Goal: Task Accomplishment & Management: Complete application form

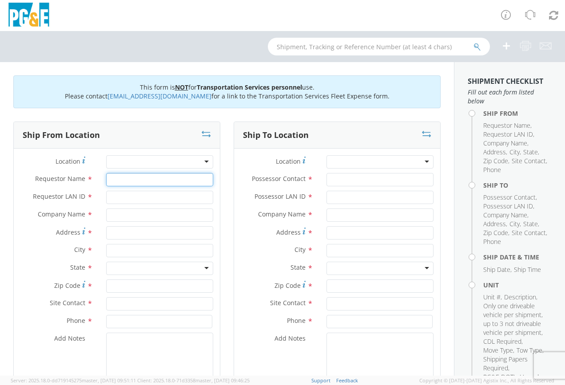
click at [122, 180] on input "Requestor Name *" at bounding box center [159, 179] width 107 height 13
type input "[PERSON_NAME]"
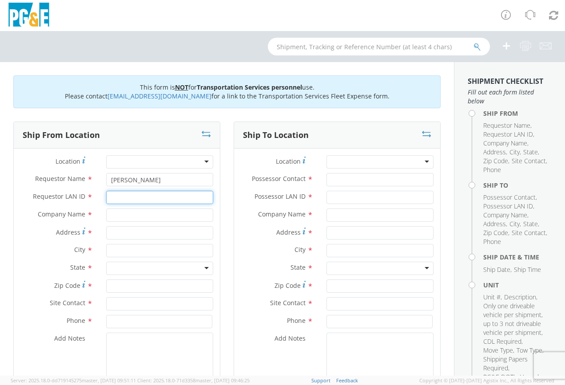
click at [113, 199] on input "Requestor LAN ID *" at bounding box center [159, 197] width 107 height 13
type input "gav2"
click at [117, 216] on input "text" at bounding box center [159, 215] width 107 height 13
type input "pge"
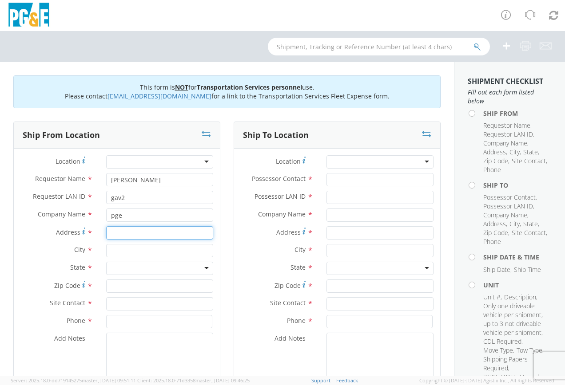
click at [117, 235] on input "Address *" at bounding box center [159, 233] width 107 height 13
type input "[STREET_ADDRESS]"
click at [119, 253] on input "text" at bounding box center [159, 250] width 107 height 13
type input "Willows"
click at [119, 266] on div at bounding box center [159, 268] width 107 height 13
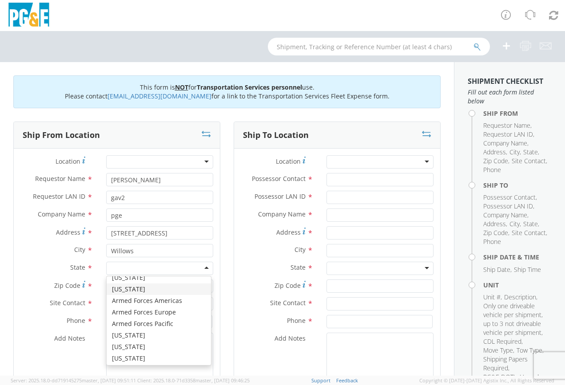
scroll to position [44, 0]
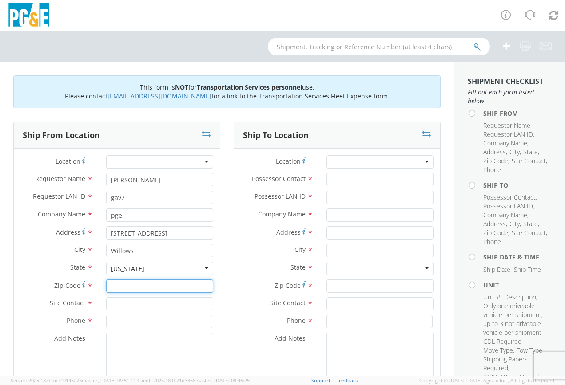
click at [127, 287] on input "Zip Code *" at bounding box center [159, 286] width 107 height 13
type input "95988"
click at [126, 305] on input "text" at bounding box center [159, 304] width 107 height 13
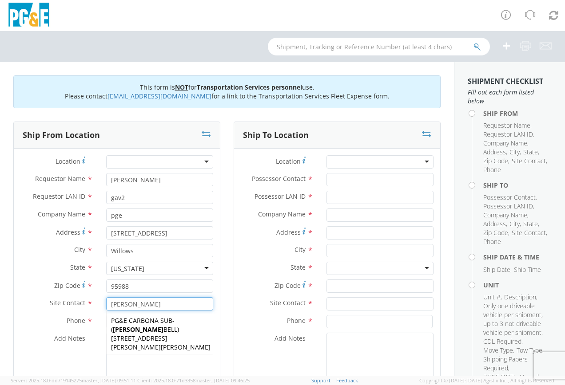
type input "[PERSON_NAME]"
click at [36, 348] on div "Add Notes *" at bounding box center [117, 363] width 206 height 60
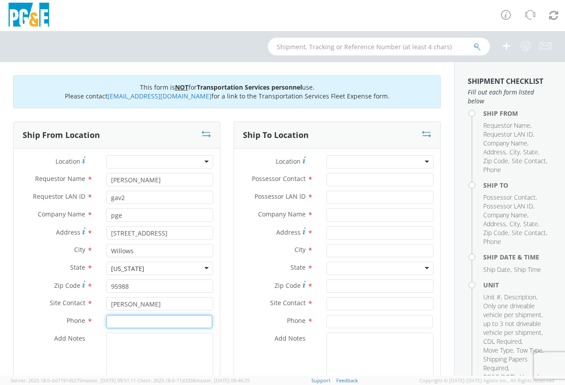
click at [119, 324] on input at bounding box center [159, 321] width 106 height 13
type input "[PHONE_NUMBER]"
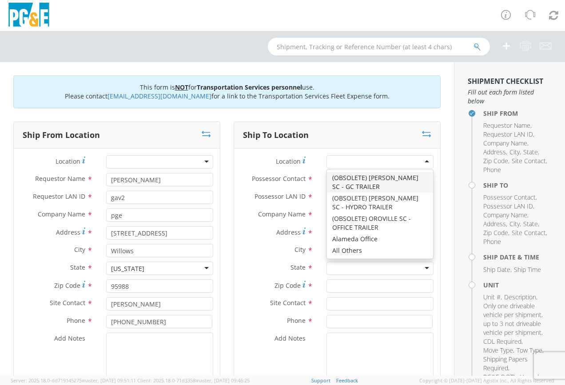
click at [348, 163] on div at bounding box center [379, 161] width 107 height 13
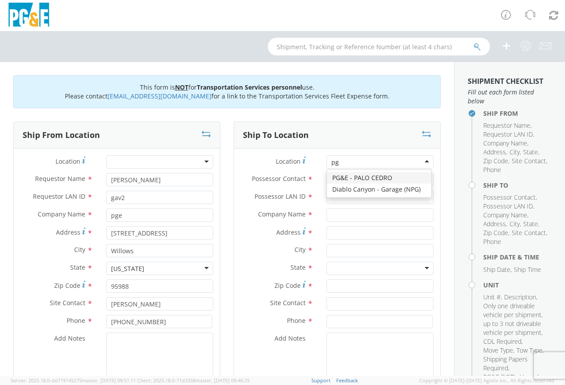
type input "p"
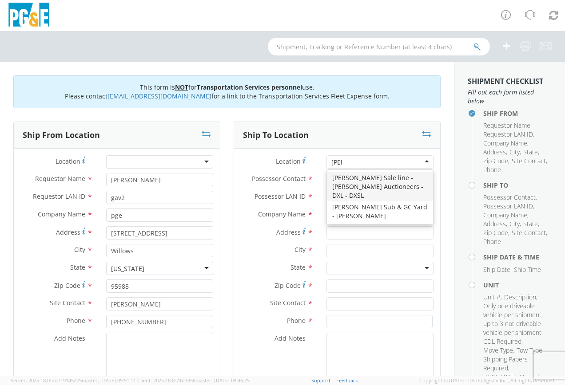
scroll to position [0, 0]
type input "[PERSON_NAME]"
type input "PG&E"
type input "[STREET_ADDRESS][PERSON_NAME]"
type input "[PERSON_NAME]"
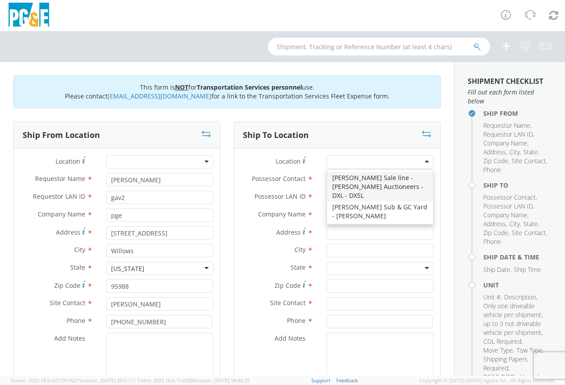
type input "95620"
type input "[PHONE_NUMBER]"
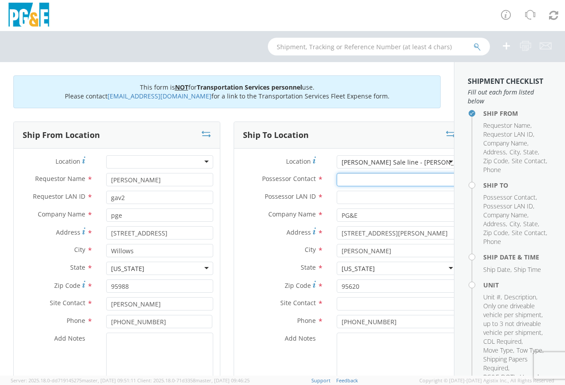
click at [345, 179] on input "Possessor Contact *" at bounding box center [397, 179] width 121 height 13
type input "[PERSON_NAME]"
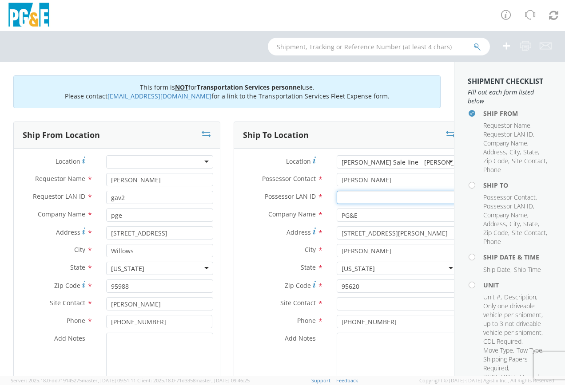
click at [346, 196] on input "Possessor LAN ID *" at bounding box center [397, 197] width 121 height 13
type input "[PERSON_NAME][EMAIL_ADDRESS][DOMAIN_NAME]"
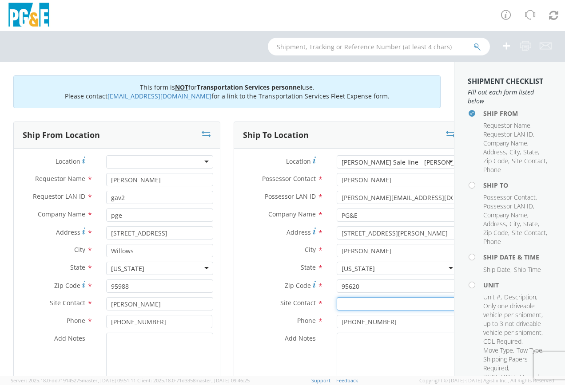
click at [349, 302] on input "text" at bounding box center [397, 304] width 121 height 13
type input "[PERSON_NAME]"
click at [370, 322] on input "[PHONE_NUMBER]" at bounding box center [397, 321] width 120 height 13
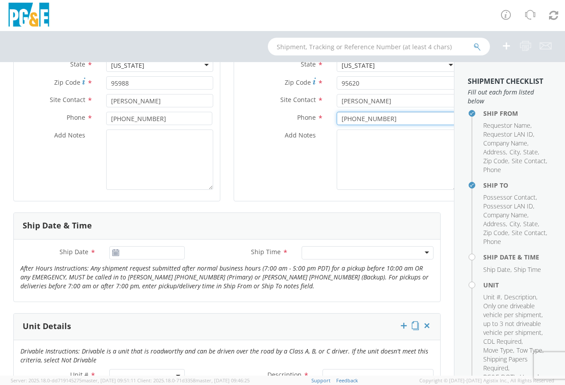
scroll to position [222, 0]
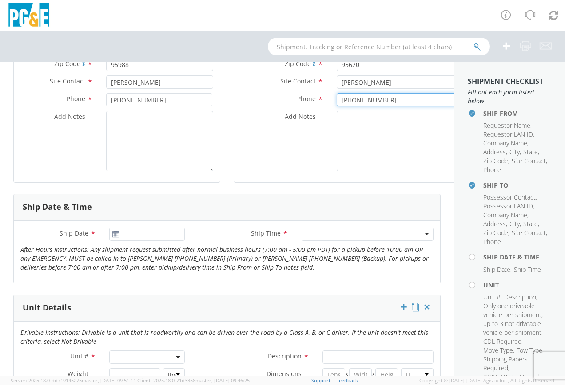
type input "[PHONE_NUMBER]"
click at [114, 233] on icon at bounding box center [116, 234] width 8 height 7
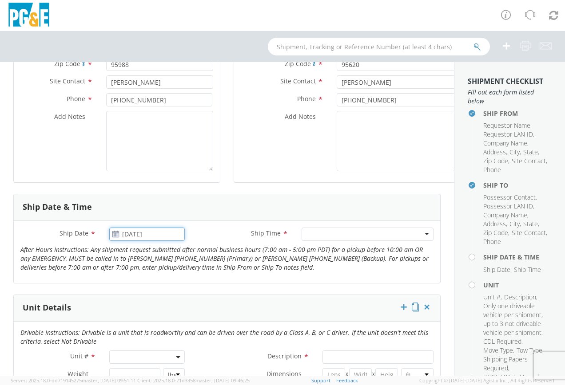
click at [131, 233] on input "[DATE]" at bounding box center [147, 234] width 76 height 13
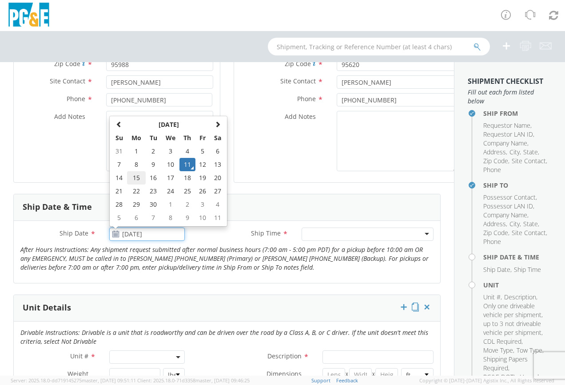
click at [138, 179] on td "15" at bounding box center [136, 177] width 19 height 13
type input "[DATE]"
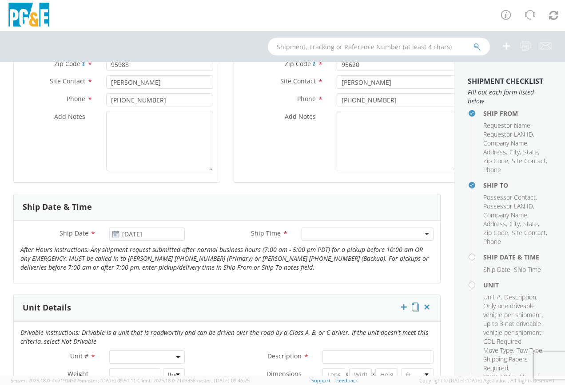
click at [310, 237] on div at bounding box center [368, 234] width 132 height 13
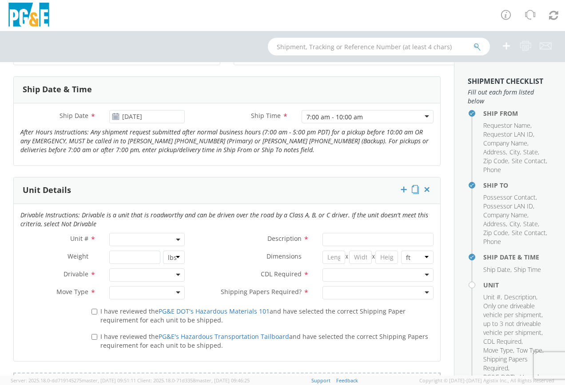
scroll to position [355, 0]
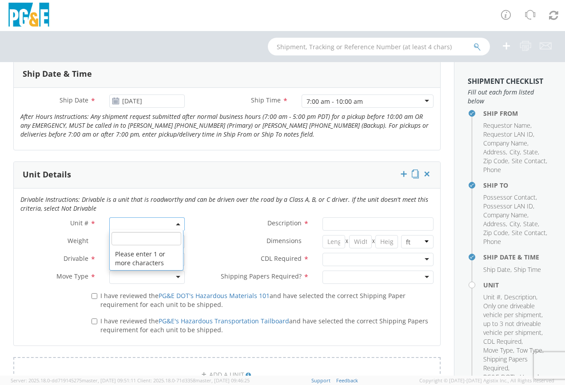
click at [150, 225] on span at bounding box center [147, 224] width 76 height 13
click at [138, 238] on input "search" at bounding box center [146, 238] width 70 height 13
type input "b26459"
type input "PICKUP; 1/2T 4x4"
type input "9500"
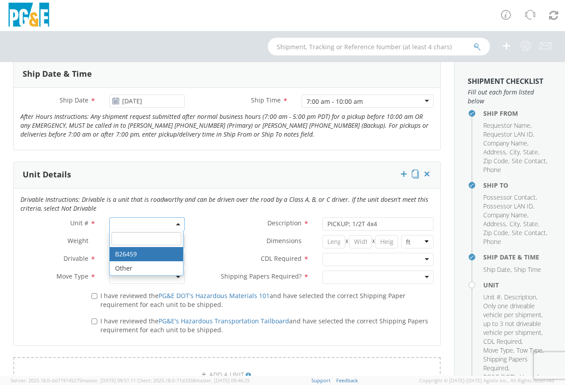
select select "B26459"
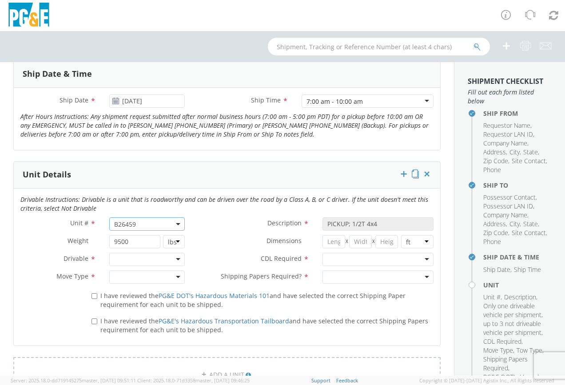
click at [337, 261] on div at bounding box center [377, 259] width 111 height 13
click at [150, 262] on div at bounding box center [147, 259] width 76 height 13
click at [139, 278] on div at bounding box center [147, 277] width 76 height 13
click at [93, 297] on input "I have reviewed the PG&E DOT's Hazardous Materials 101 and have selected the co…" at bounding box center [94, 297] width 6 height 6
checkbox input "true"
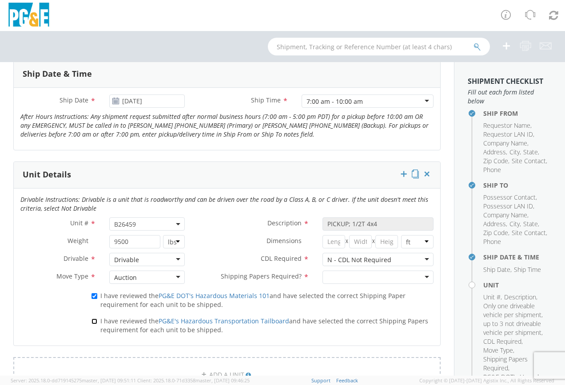
click at [91, 321] on input "I have reviewed the PG&E's Hazardous Transportation Tailboard and have selected…" at bounding box center [94, 322] width 6 height 6
checkbox input "true"
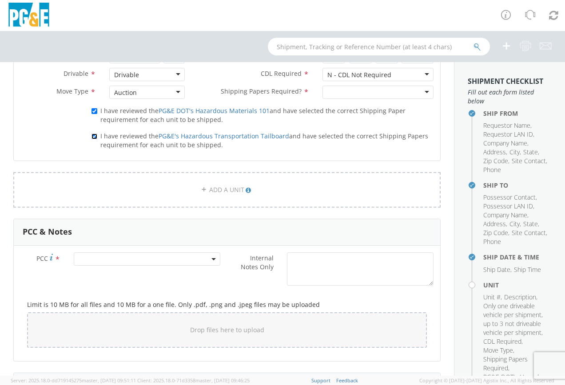
scroll to position [533, 0]
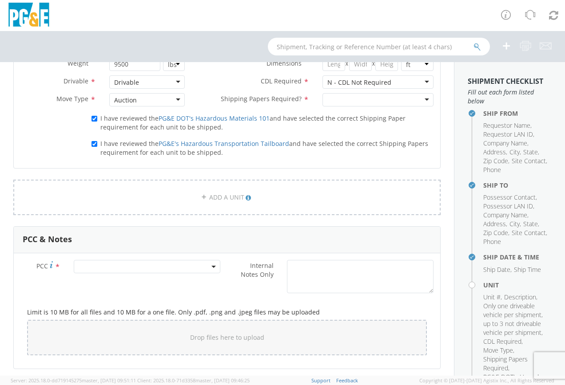
click at [107, 268] on span at bounding box center [147, 266] width 147 height 13
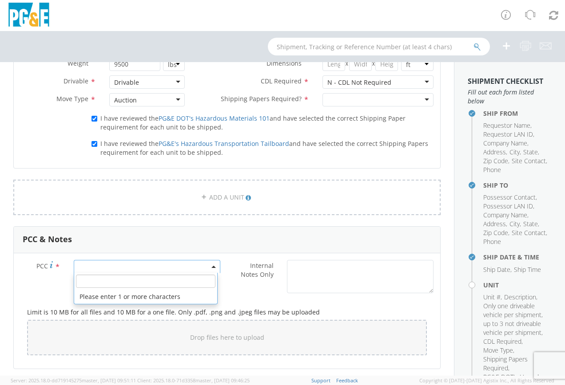
click at [103, 280] on input "number" at bounding box center [145, 281] width 139 height 13
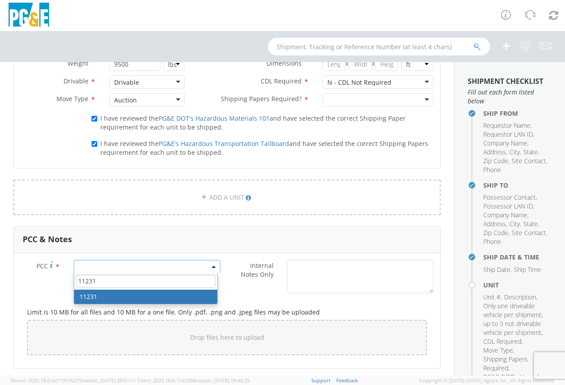
type input "11231"
select select "11231"
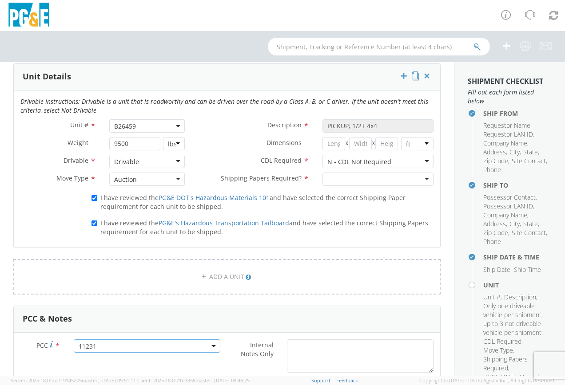
scroll to position [449, 0]
